Goal: Task Accomplishment & Management: Manage account settings

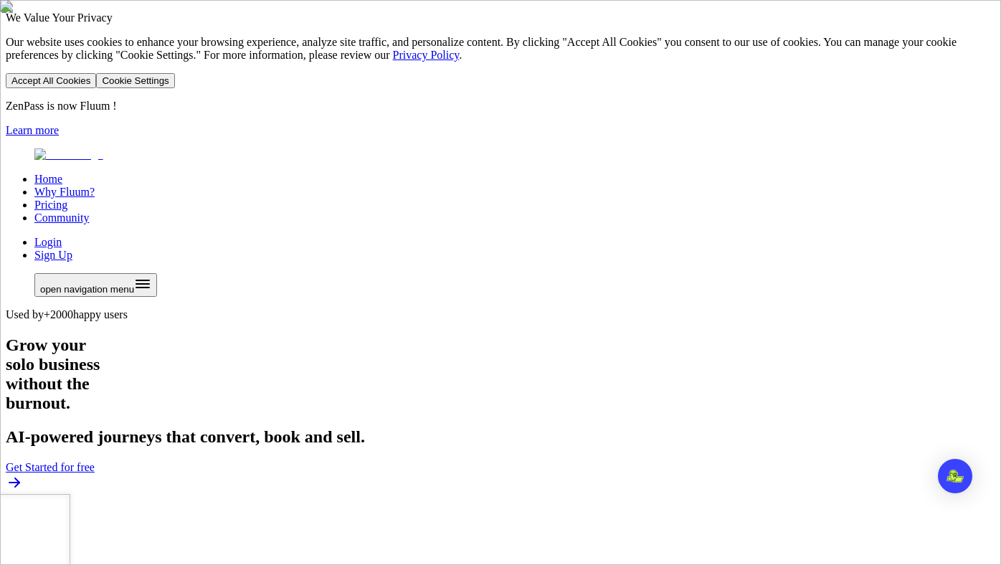
click at [62, 236] on link "Login" at bounding box center [47, 242] width 27 height 12
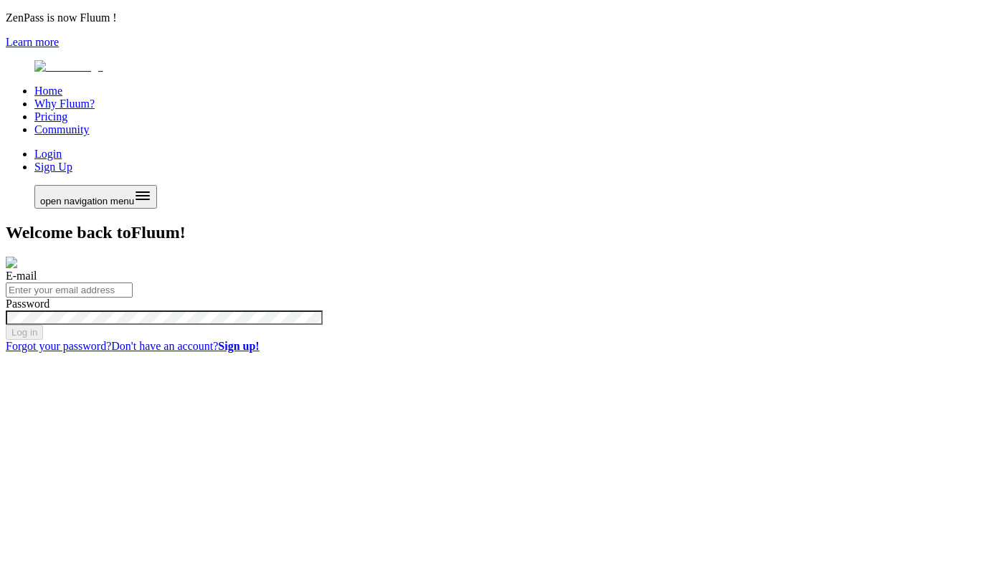
click at [133, 282] on input "E-mail" at bounding box center [69, 289] width 127 height 15
type input "gip"
